Goal: Transaction & Acquisition: Purchase product/service

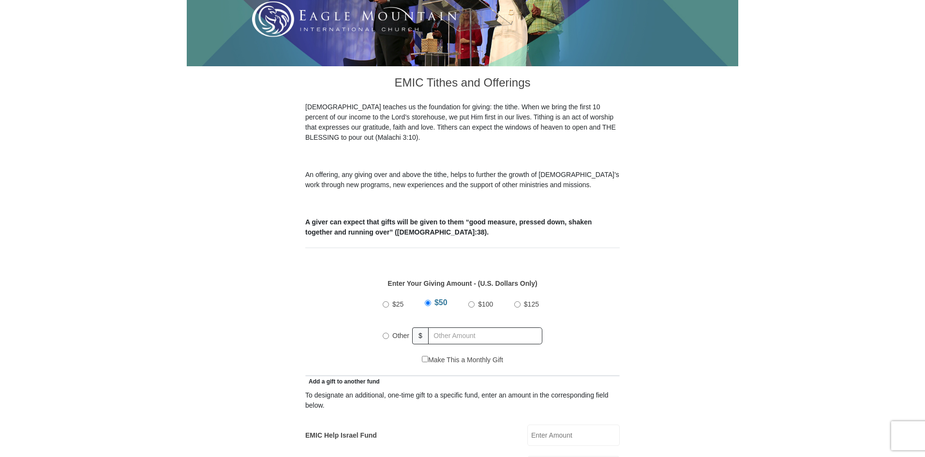
scroll to position [290, 0]
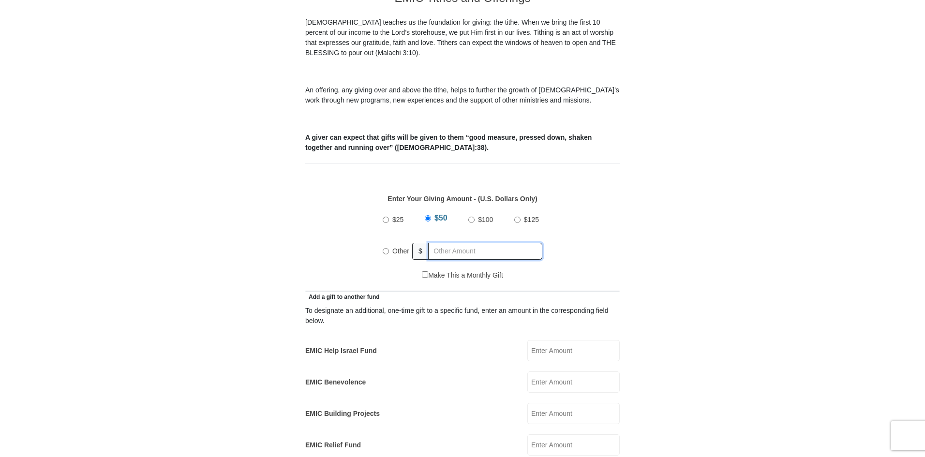
radio input "true"
click at [446, 243] on input "text" at bounding box center [487, 251] width 111 height 17
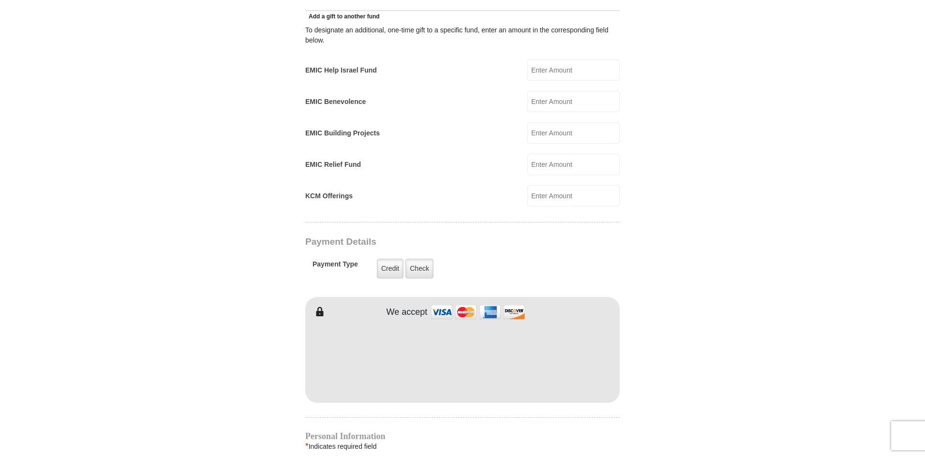
scroll to position [581, 0]
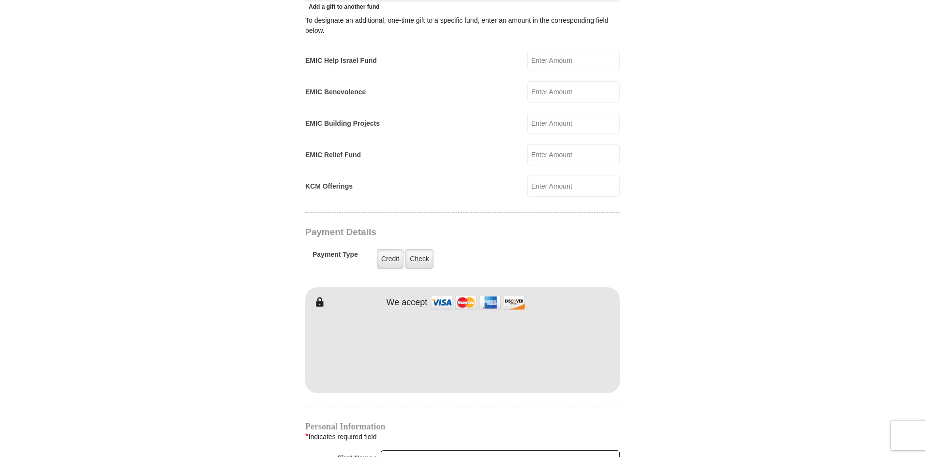
type input "560"
type input "[PERSON_NAME]"
type input "hill"
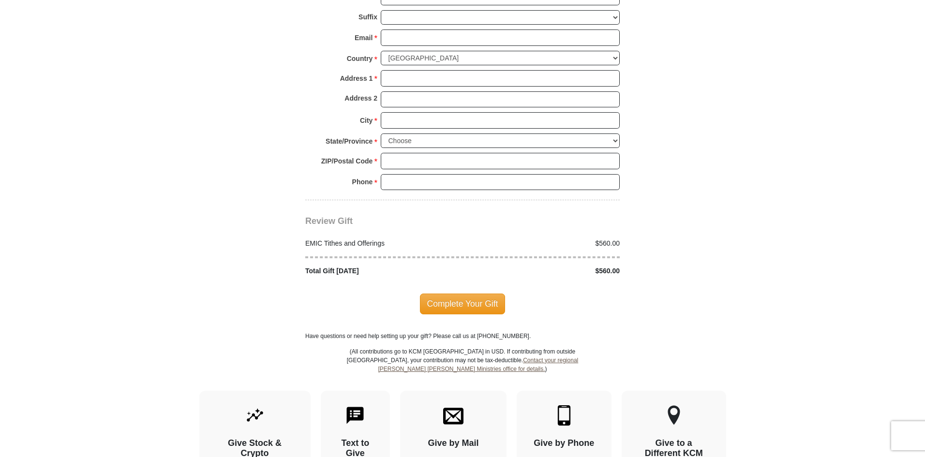
scroll to position [1065, 0]
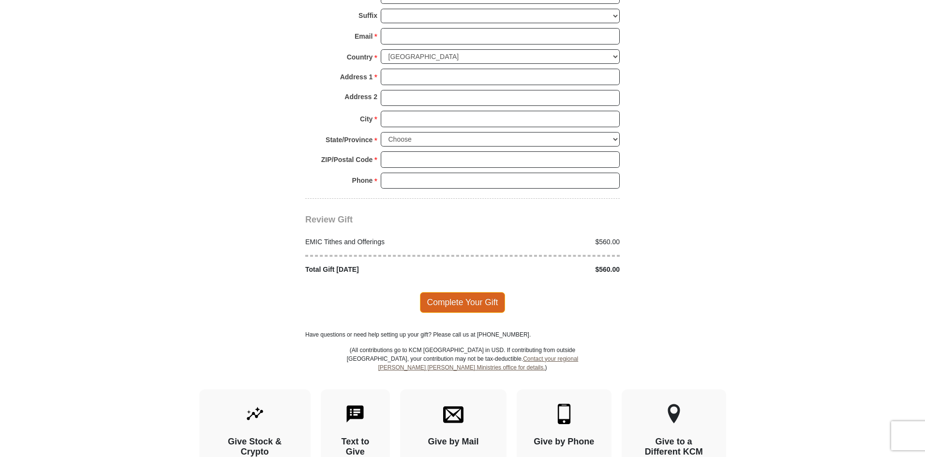
click at [479, 292] on span "Complete Your Gift" at bounding box center [463, 302] width 86 height 20
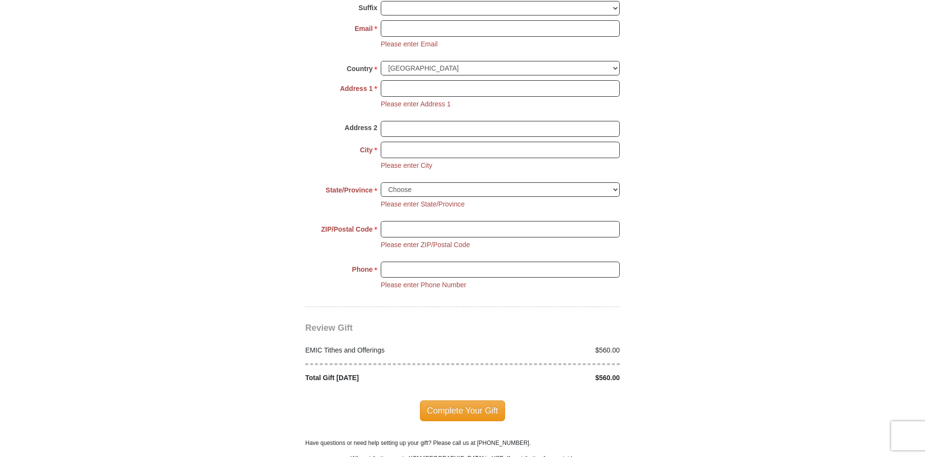
scroll to position [1074, 0]
click at [409, 182] on select "Choose [US_STATE] [US_STATE] [US_STATE] [US_STATE] [US_STATE] Armed Forces Amer…" at bounding box center [500, 189] width 239 height 15
select select "[GEOGRAPHIC_DATA]"
click at [381, 182] on select "Choose [US_STATE] [US_STATE] [US_STATE] [US_STATE] [US_STATE] Armed Forces Amer…" at bounding box center [500, 189] width 239 height 15
click at [412, 220] on input "ZIP/Postal Code *" at bounding box center [500, 228] width 239 height 16
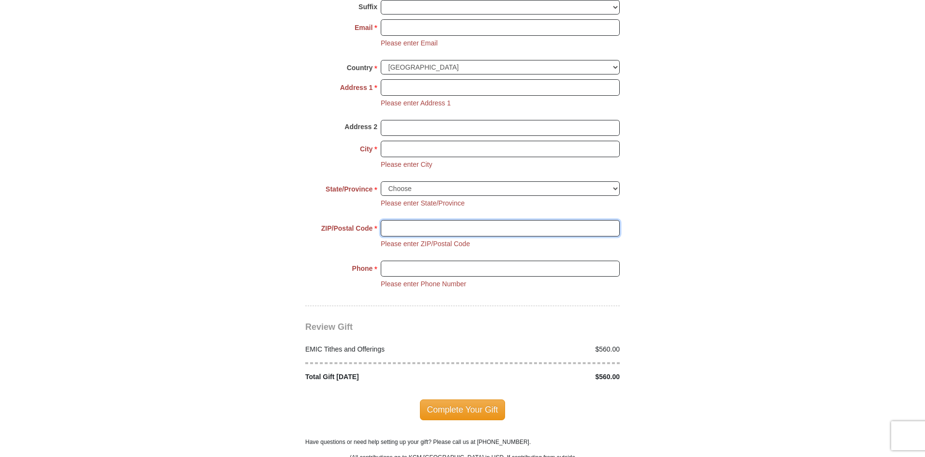
type input "79925-2631"
type input "[EMAIL_ADDRESS][DOMAIN_NAME]"
type input "[STREET_ADDRESS]"
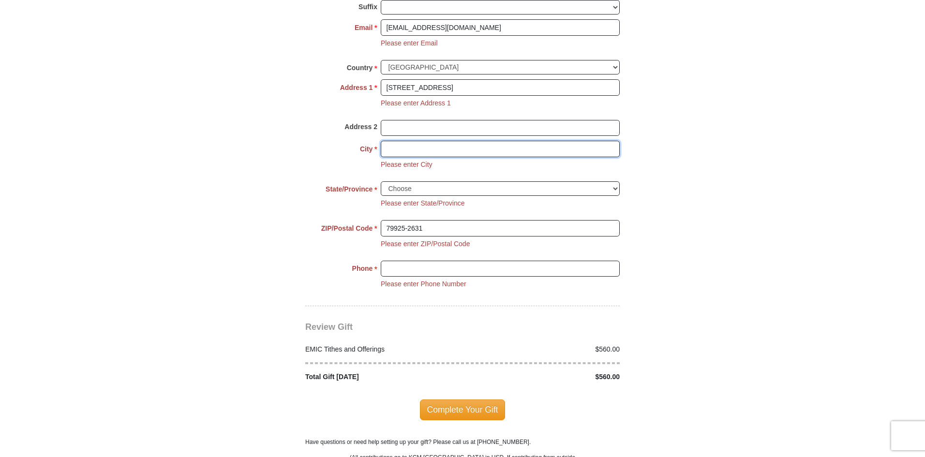
type input "EL PASO"
type input "9153426463"
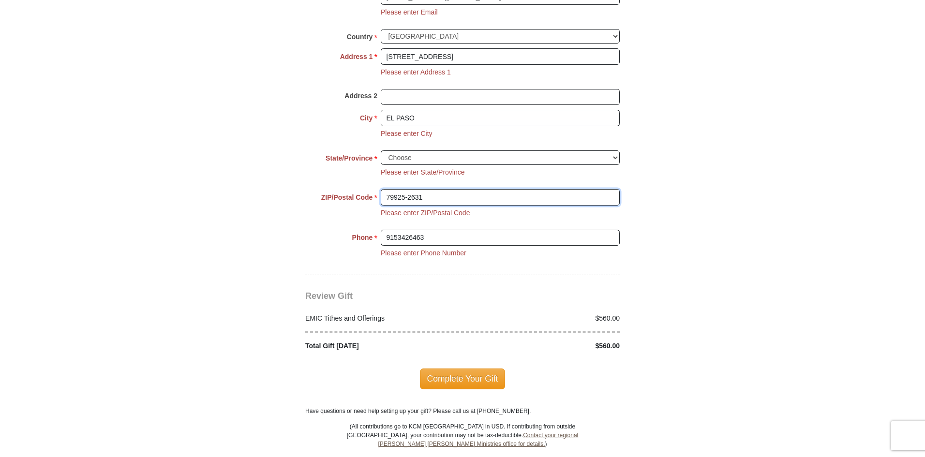
scroll to position [1122, 0]
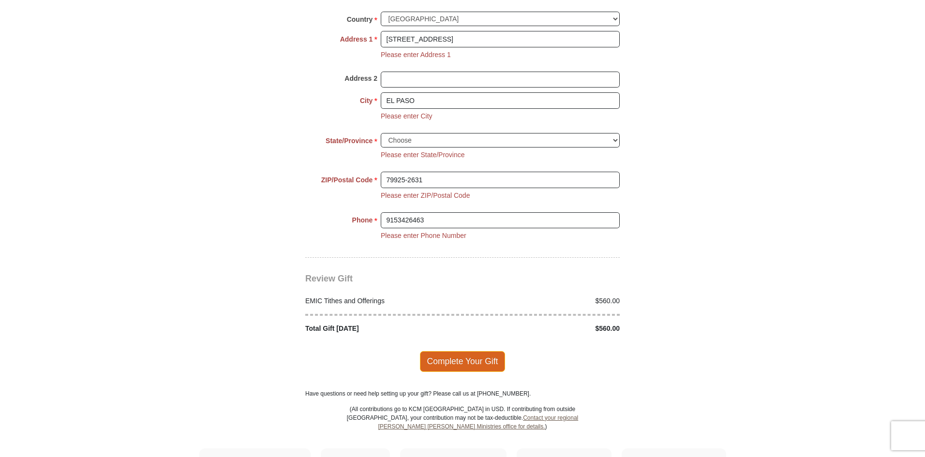
click at [479, 351] on span "Complete Your Gift" at bounding box center [463, 361] width 86 height 20
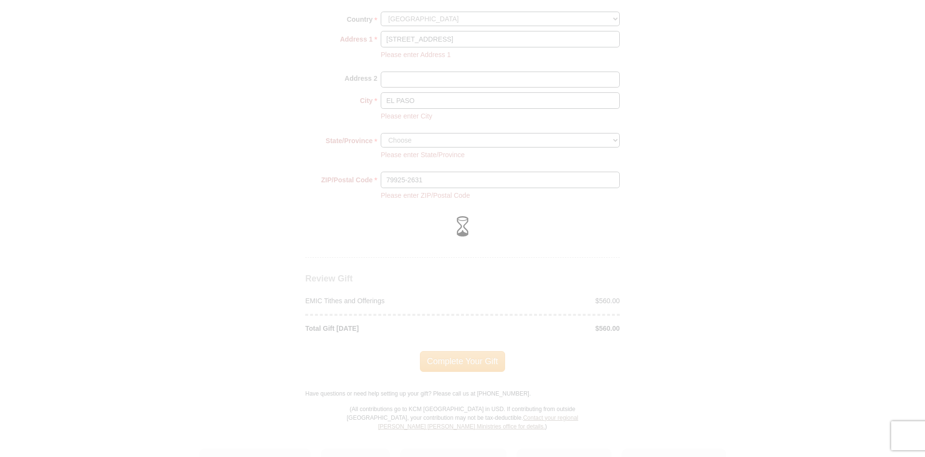
scroll to position [1103, 0]
